Goal: Communication & Community: Answer question/provide support

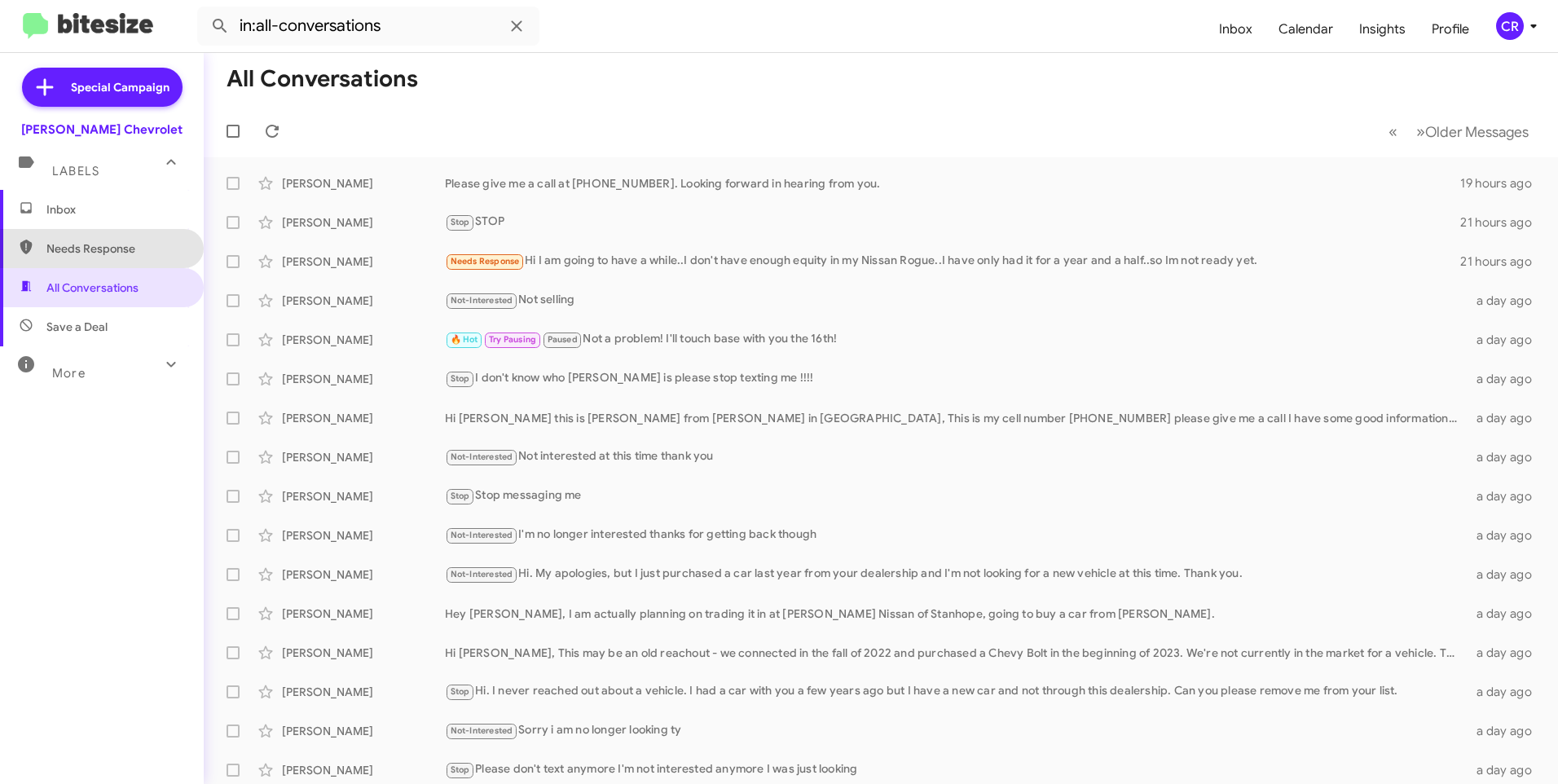
click at [111, 254] on span "Needs Response" at bounding box center [116, 248] width 139 height 16
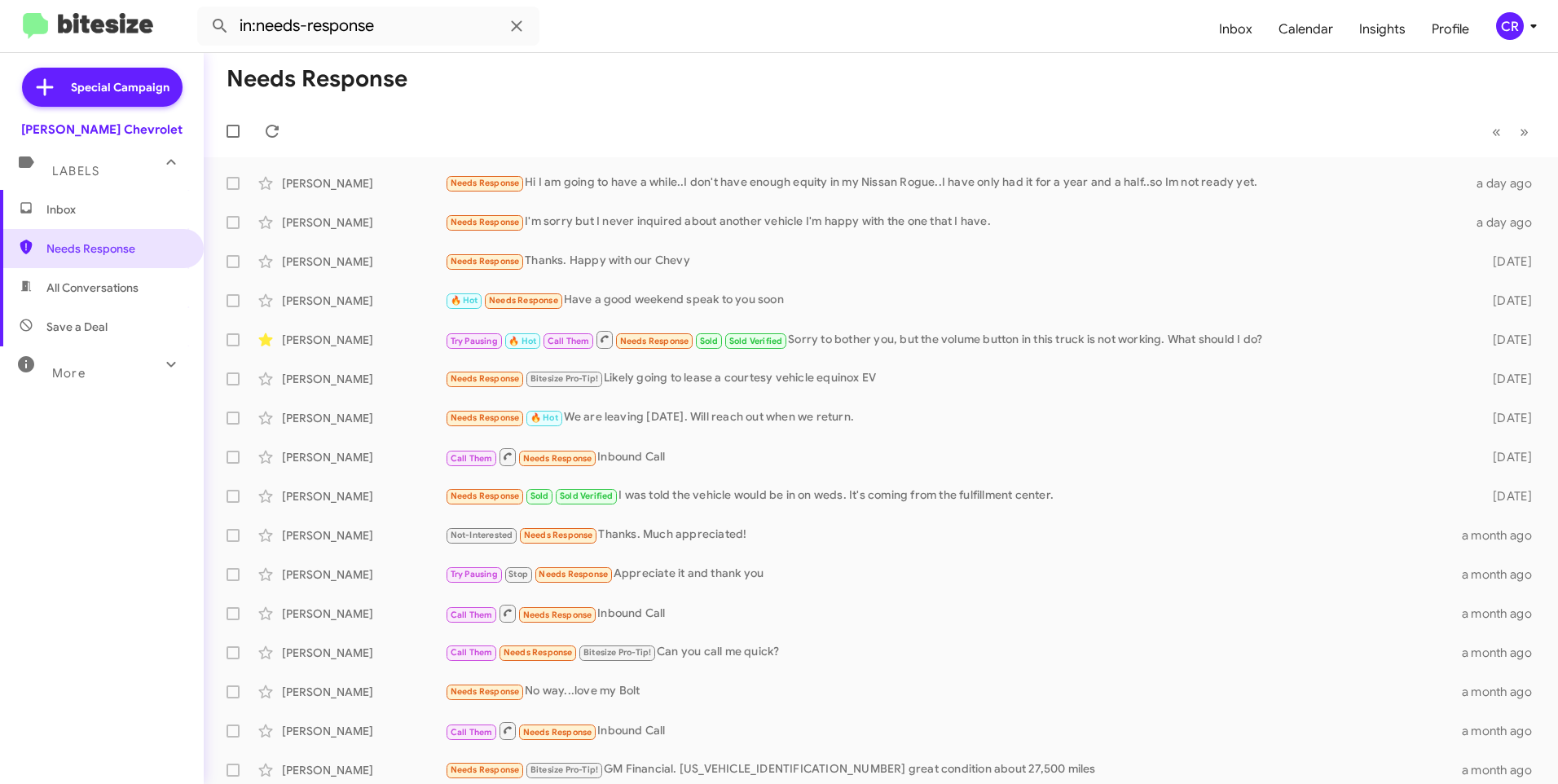
click at [126, 288] on span "All Conversations" at bounding box center [92, 288] width 92 height 16
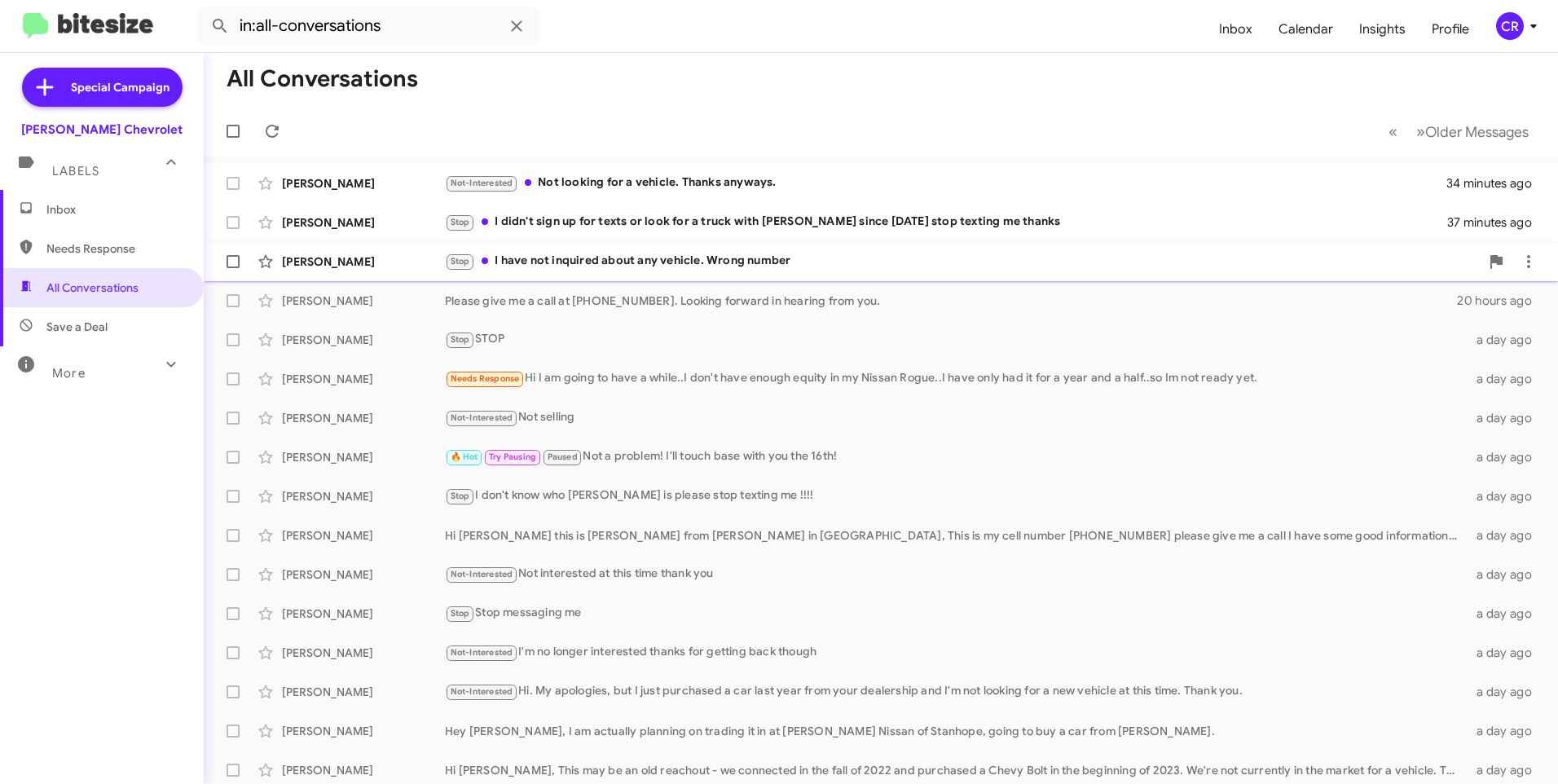
click at [587, 261] on div "Stop I have not inquired about any vehicle. Wrong number" at bounding box center [962, 261] width 1035 height 19
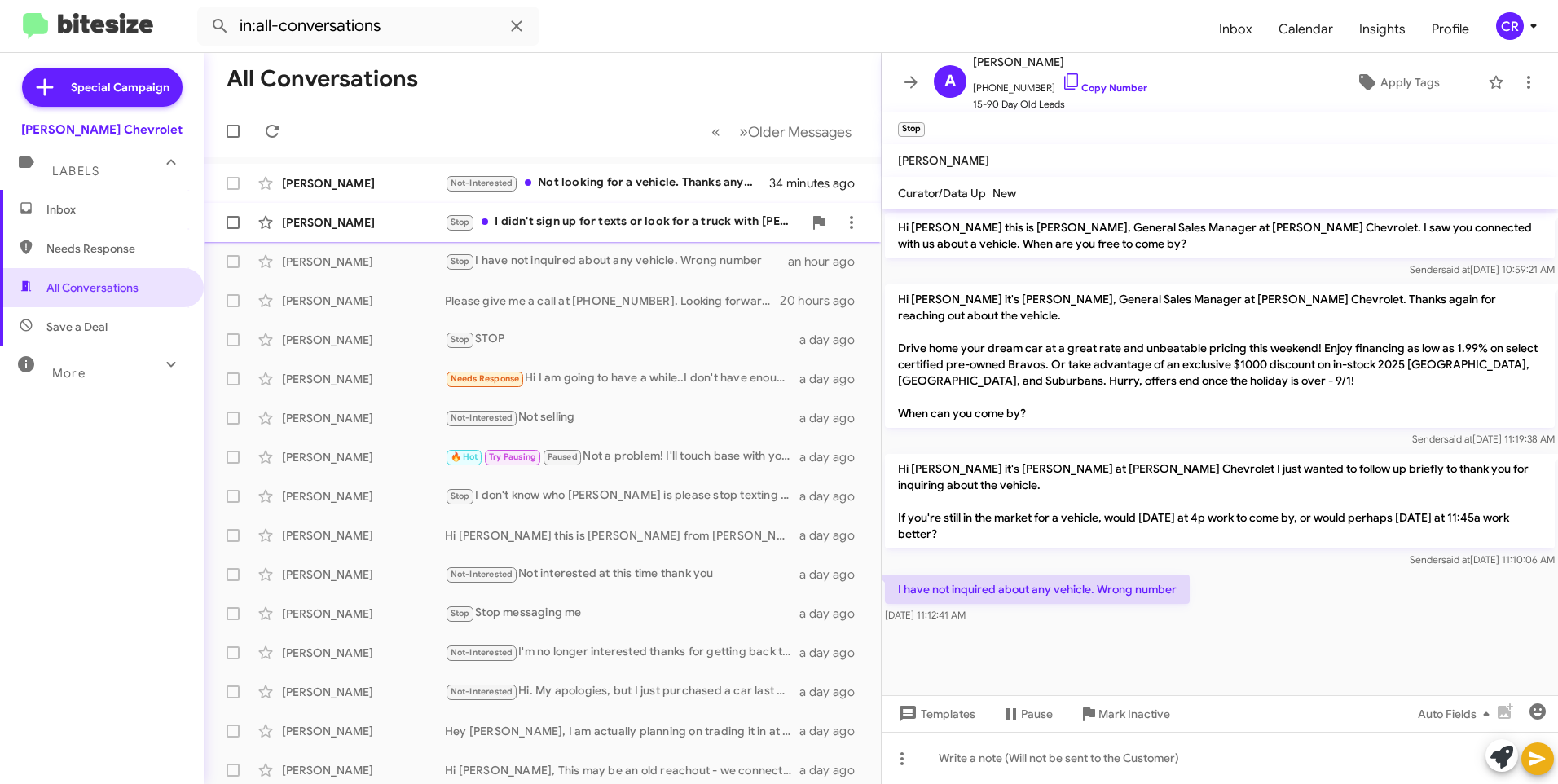
click at [628, 220] on div "Stop I didn't sign up for texts or look for a truck with [PERSON_NAME] since [D…" at bounding box center [623, 221] width 358 height 19
click at [1099, 87] on link "Copy Number" at bounding box center [1104, 88] width 85 height 13
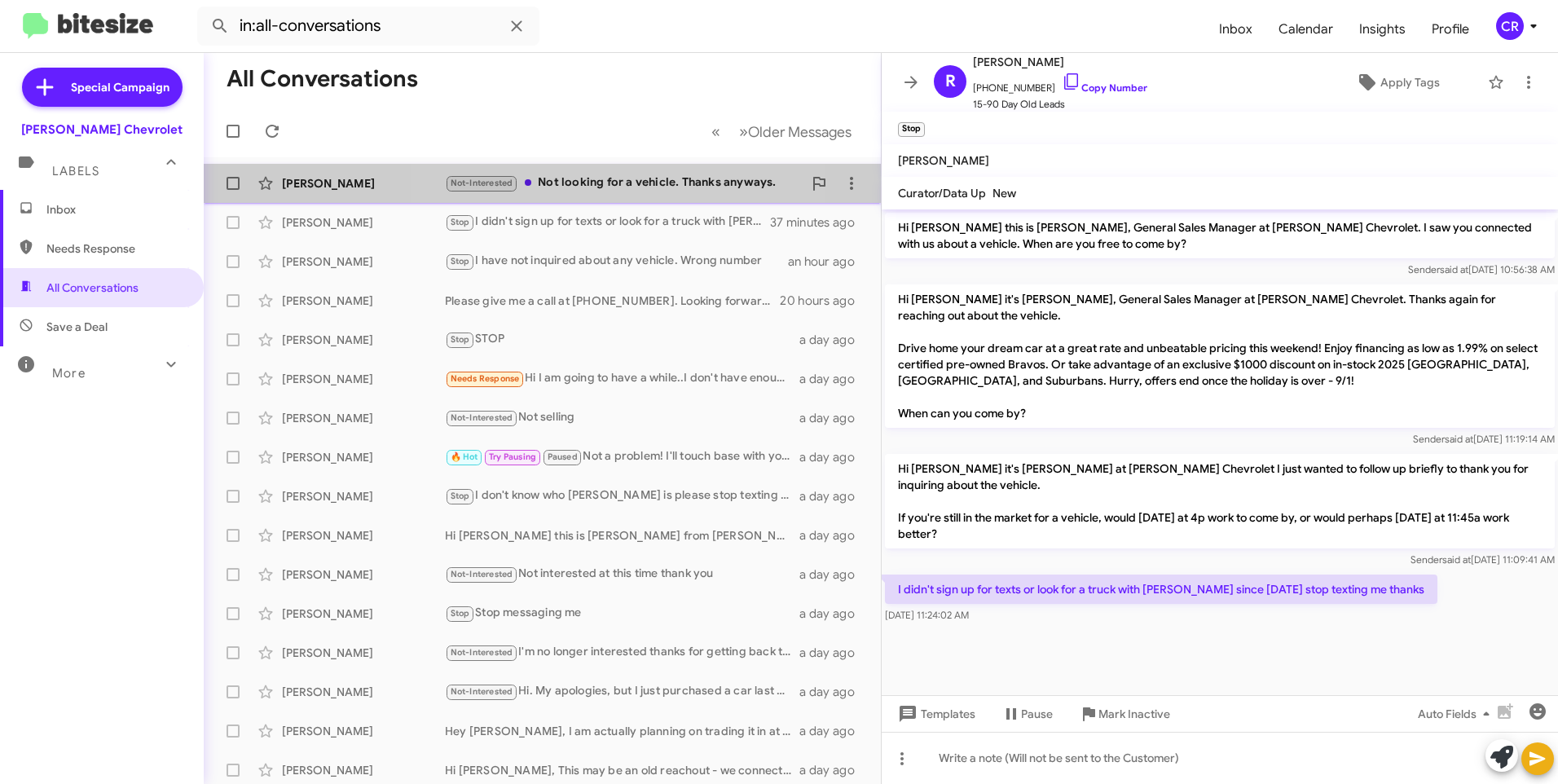
click at [629, 178] on div "Not-Interested Not looking for a vehicle. Thanks anyways." at bounding box center [623, 183] width 358 height 19
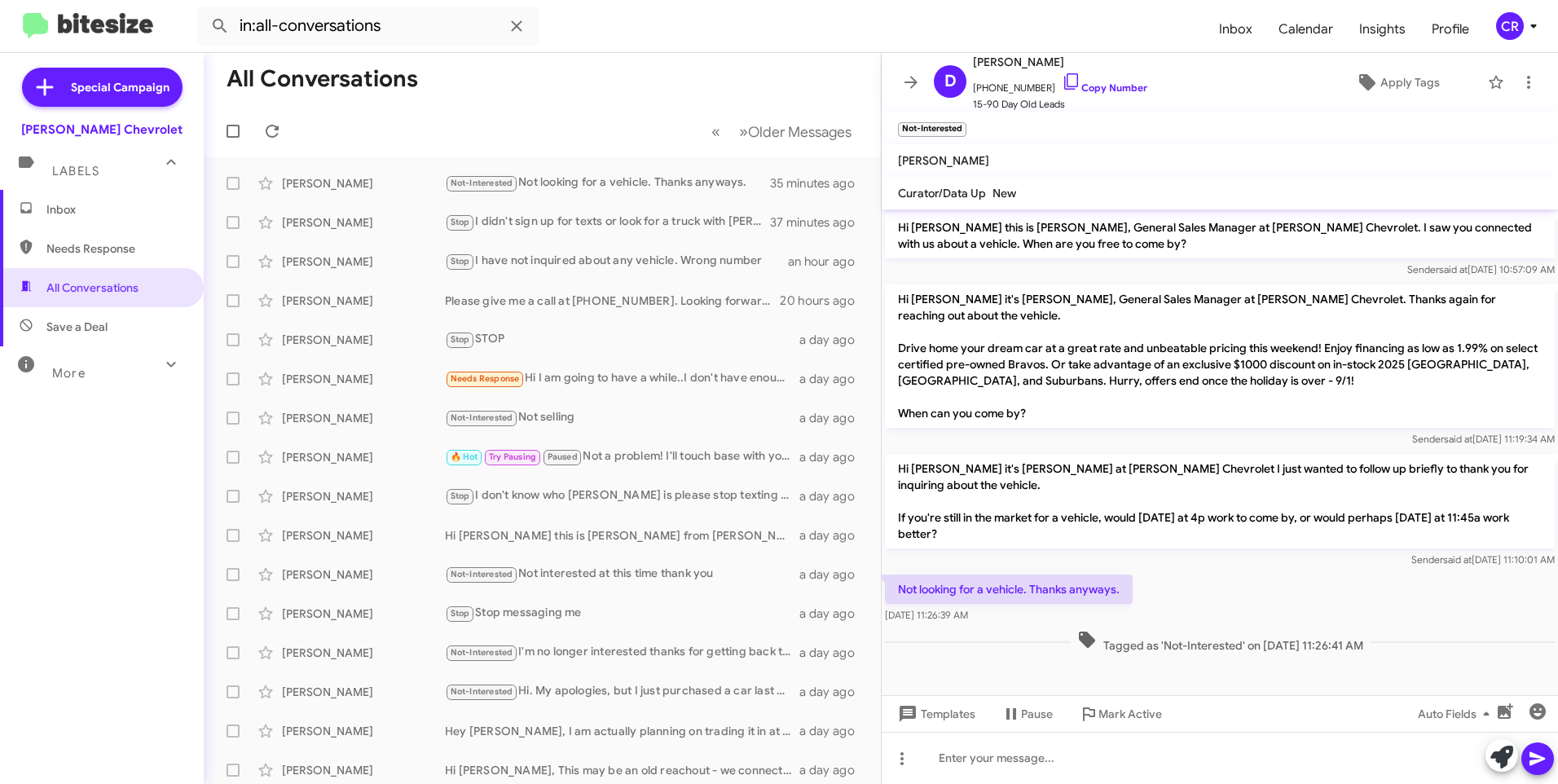
click at [102, 261] on span "Needs Response" at bounding box center [101, 248] width 203 height 39
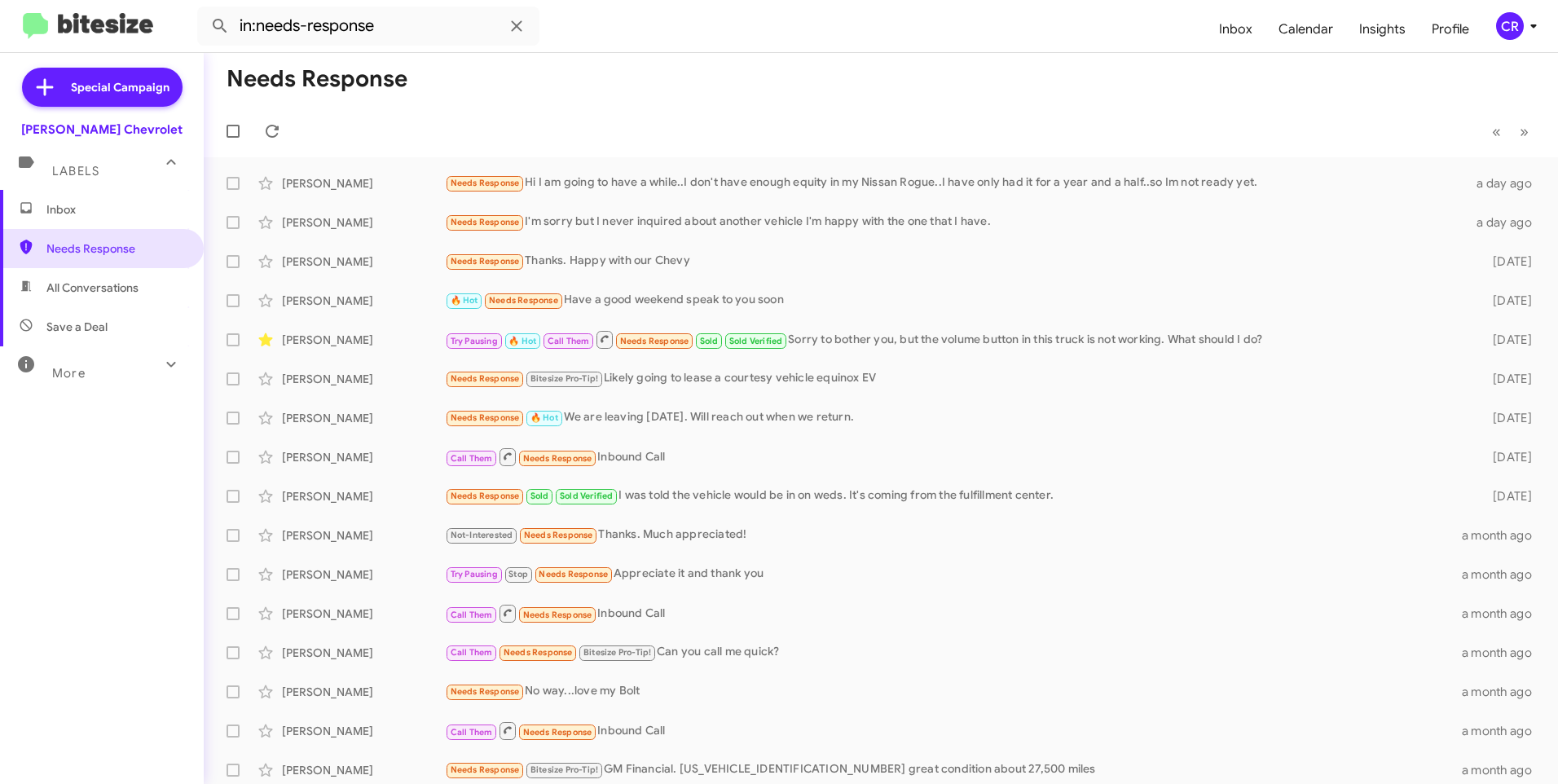
click at [83, 278] on span "All Conversations" at bounding box center [101, 288] width 203 height 39
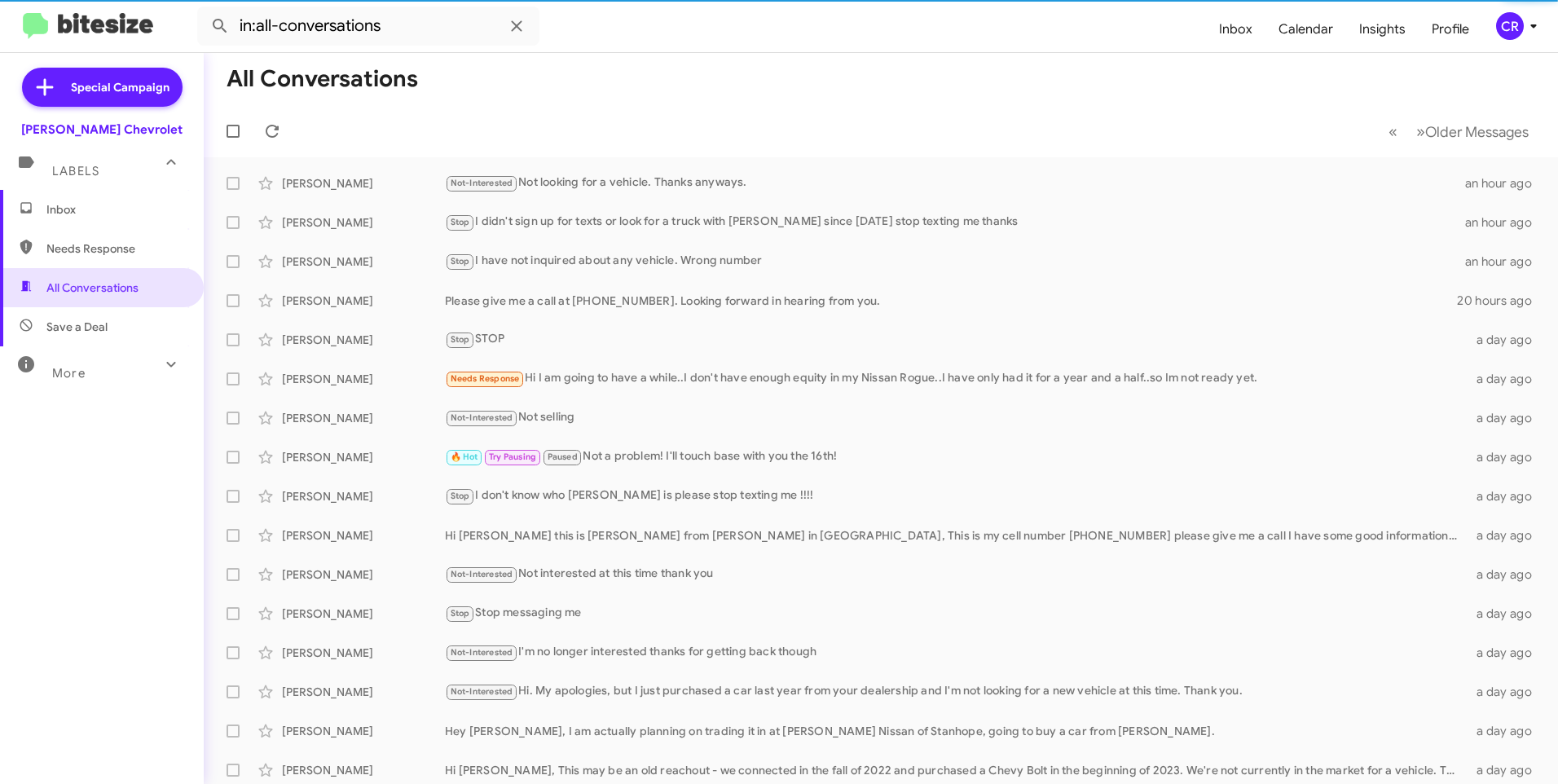
click at [73, 324] on span "Save a Deal" at bounding box center [77, 326] width 61 height 16
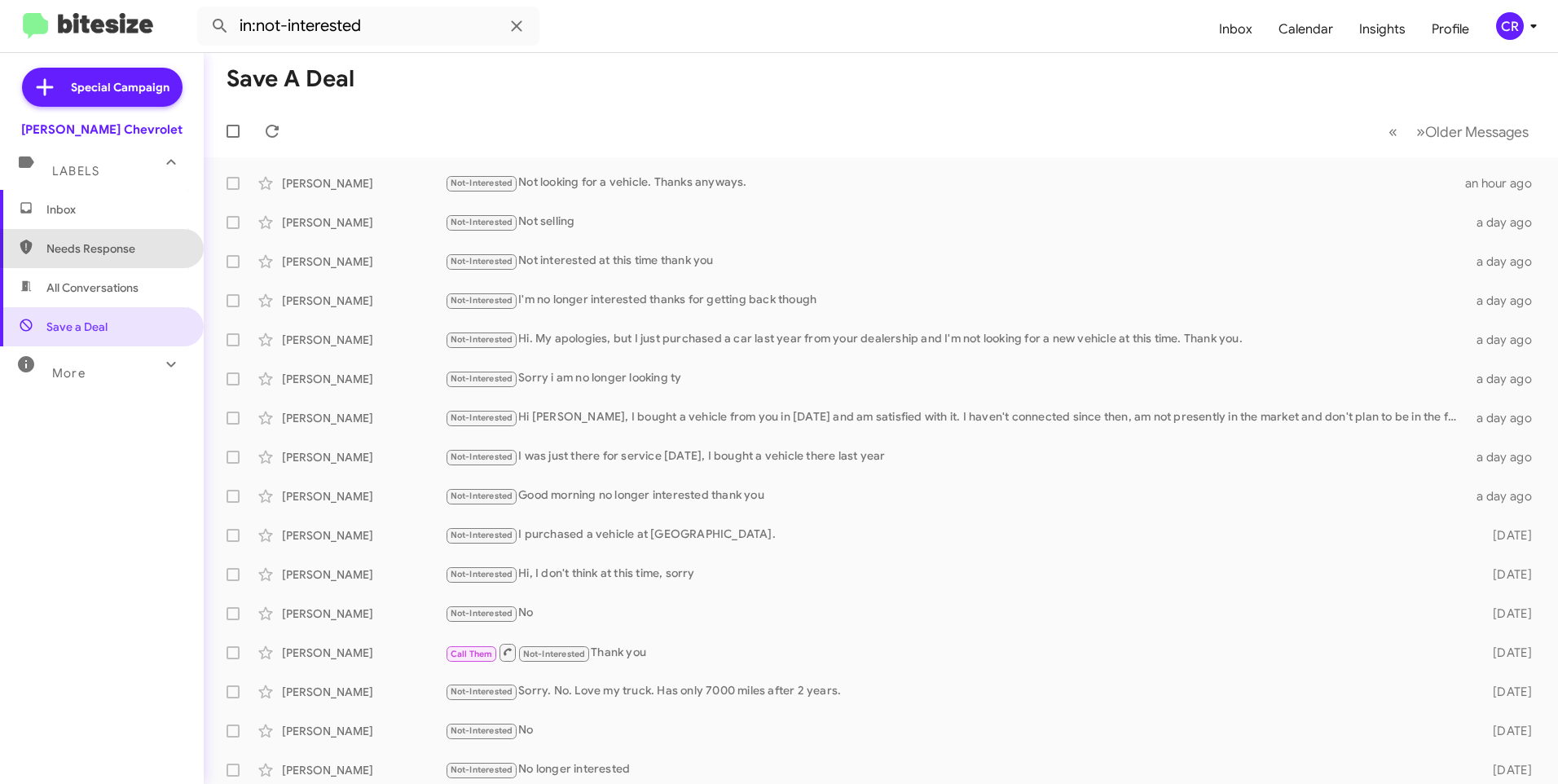
click at [103, 261] on span "Needs Response" at bounding box center [101, 248] width 203 height 39
type input "in:needs-response"
